Goal: Navigation & Orientation: Find specific page/section

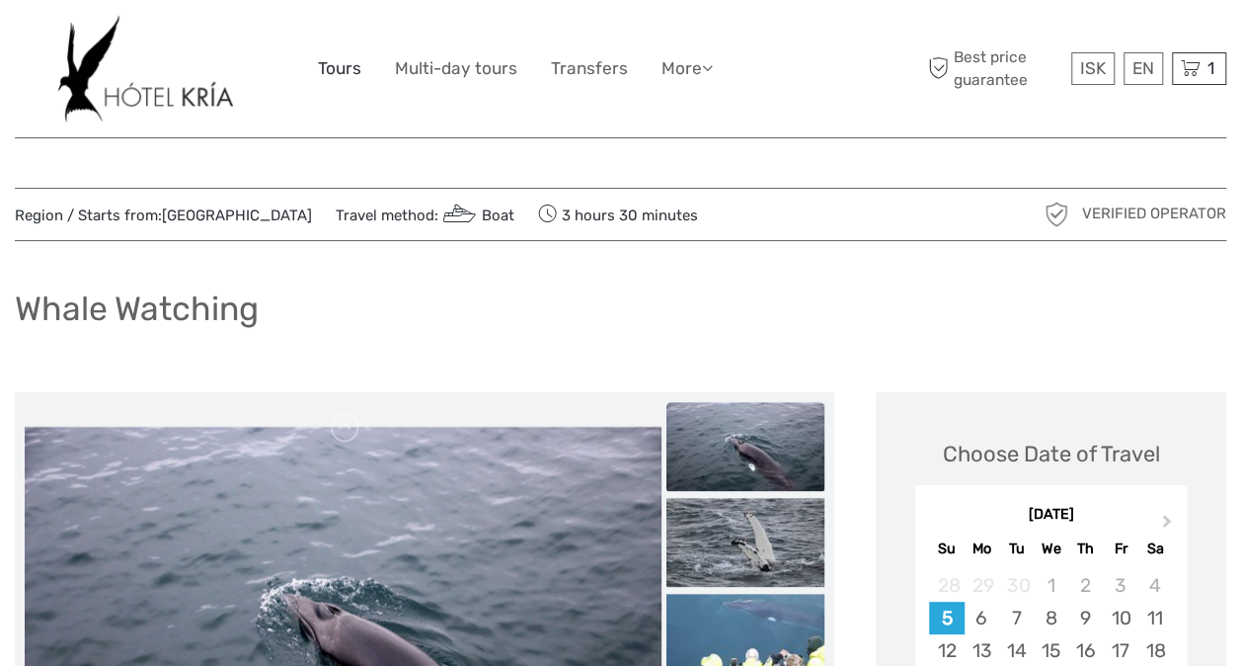
click at [335, 69] on link "Tours" at bounding box center [339, 68] width 43 height 29
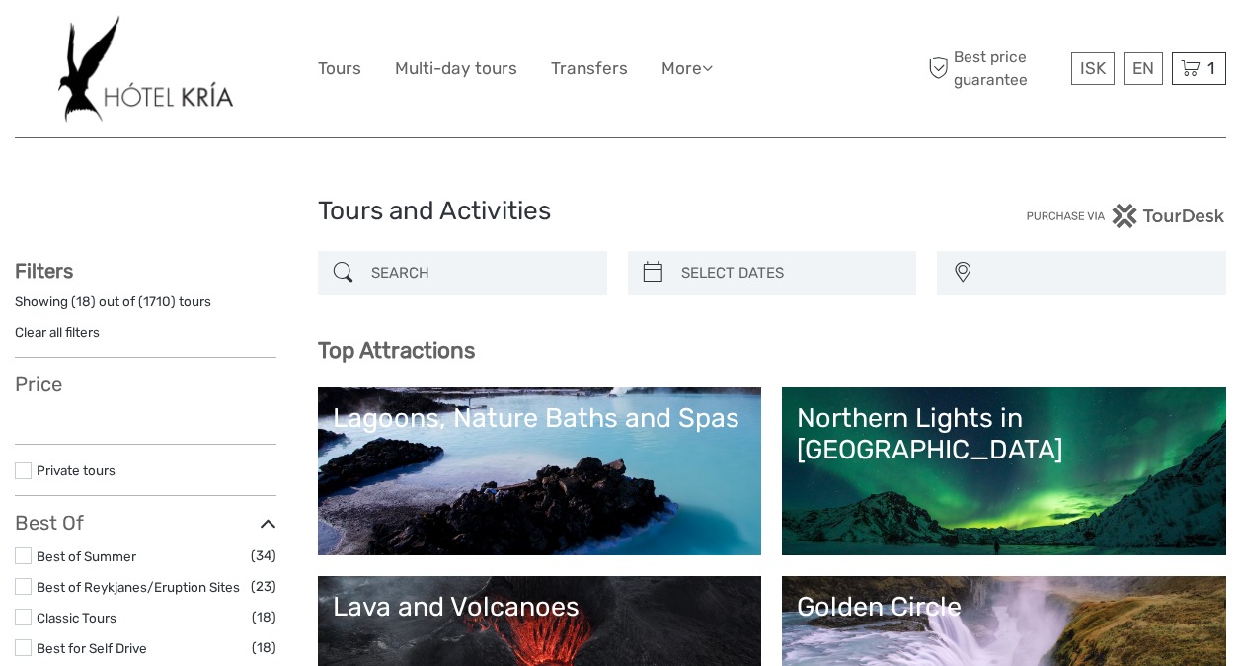
select select
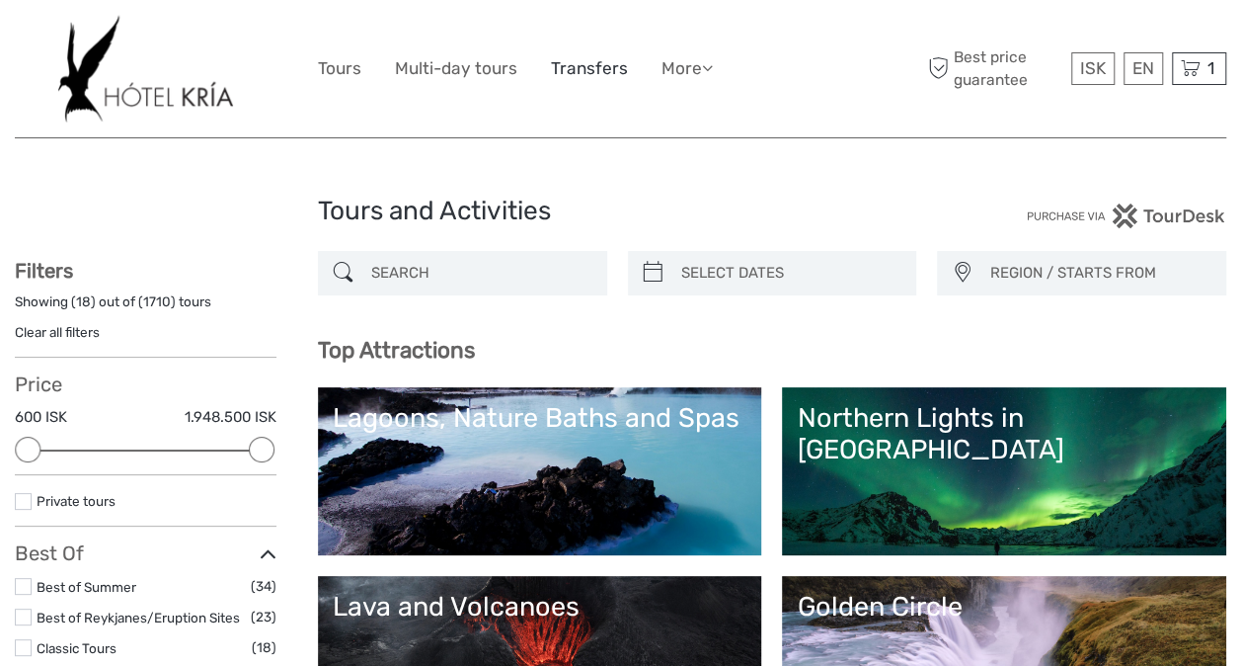
click at [575, 68] on link "Transfers" at bounding box center [589, 68] width 77 height 29
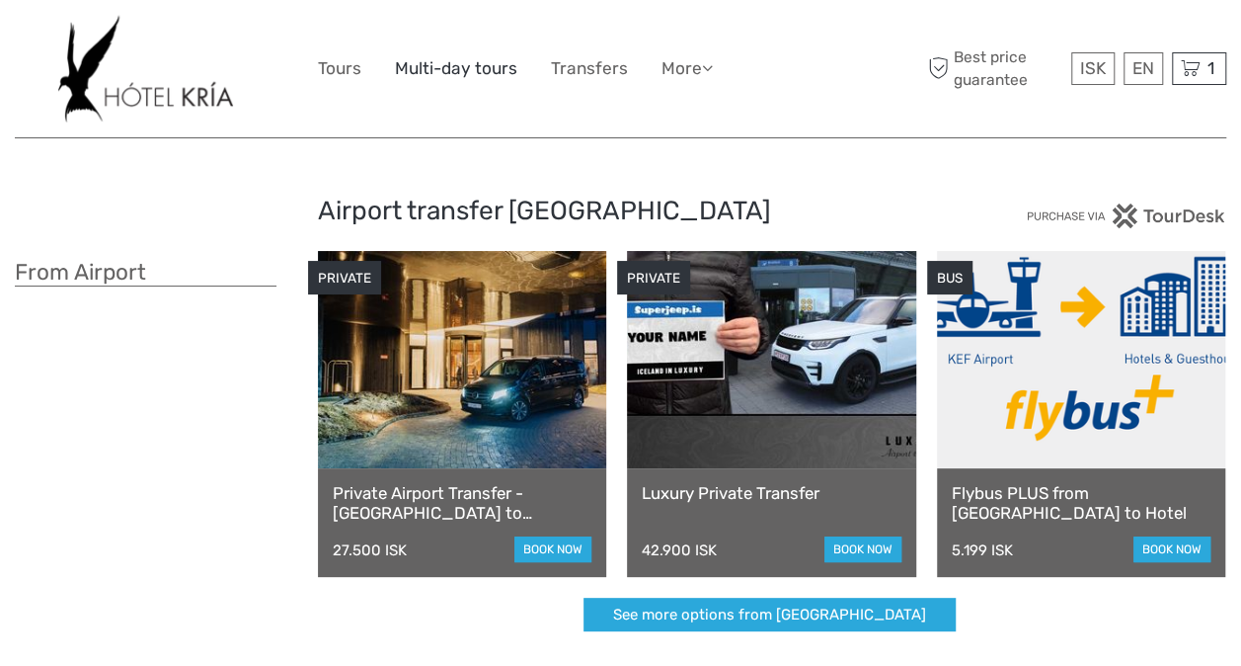
click at [476, 79] on link "Multi-day tours" at bounding box center [456, 68] width 122 height 29
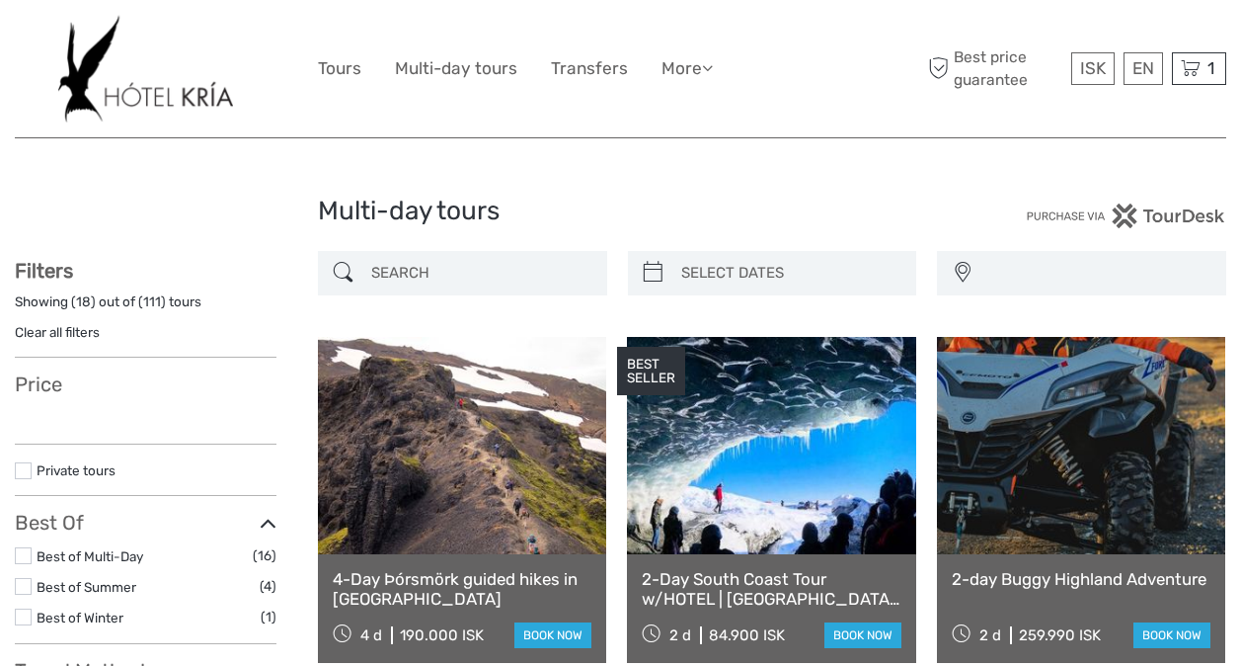
select select
click at [577, 74] on link "Transfers" at bounding box center [589, 68] width 77 height 29
select select
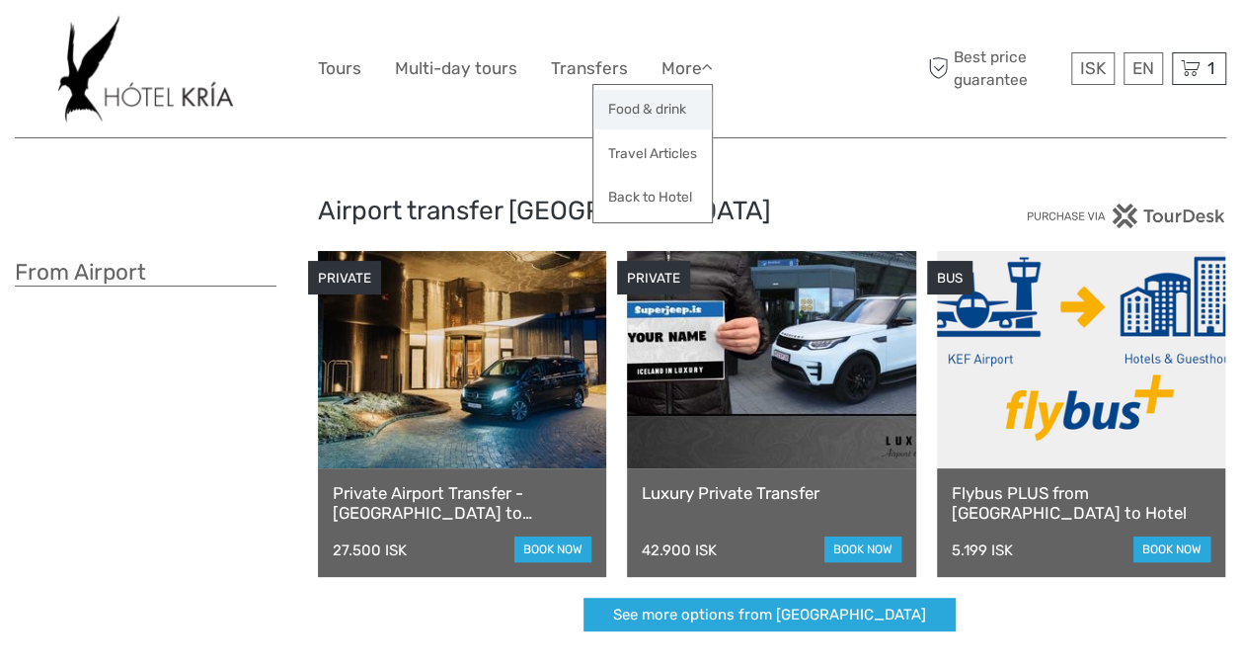
click at [644, 105] on link "Food & drink" at bounding box center [653, 109] width 119 height 39
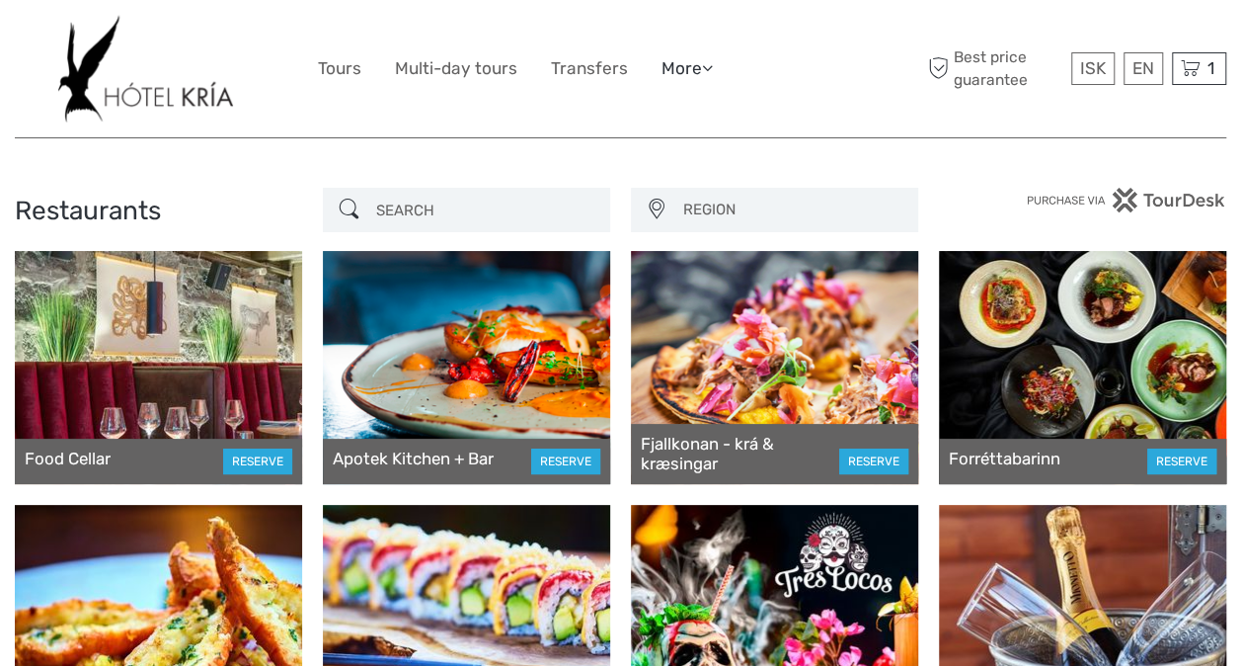
click at [705, 64] on icon at bounding box center [707, 67] width 11 height 17
click at [654, 211] on link "Back to Hotel" at bounding box center [653, 197] width 119 height 39
